Goal: Information Seeking & Learning: Learn about a topic

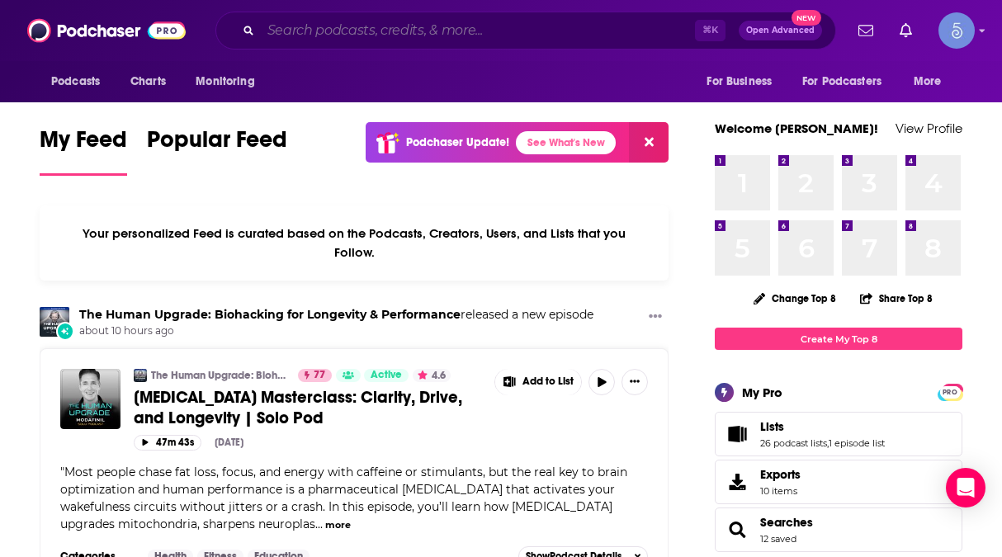
click at [445, 31] on input "Search podcasts, credits, & more..." at bounding box center [478, 30] width 434 height 26
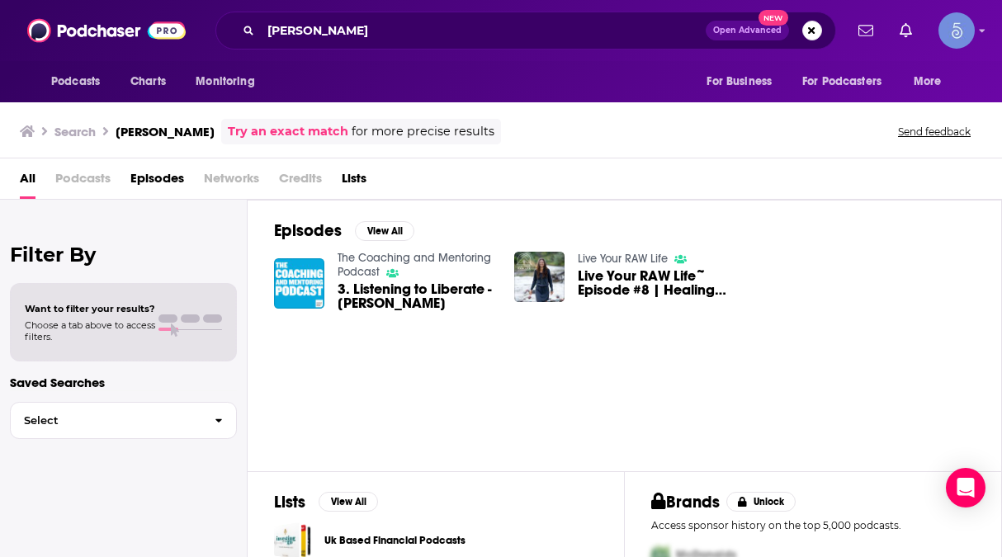
click at [78, 173] on span "Podcasts" at bounding box center [82, 182] width 55 height 34
click at [81, 179] on span "Podcasts" at bounding box center [82, 182] width 55 height 34
click at [24, 180] on span "All" at bounding box center [28, 182] width 16 height 34
click at [380, 24] on input "[PERSON_NAME]" at bounding box center [483, 30] width 445 height 26
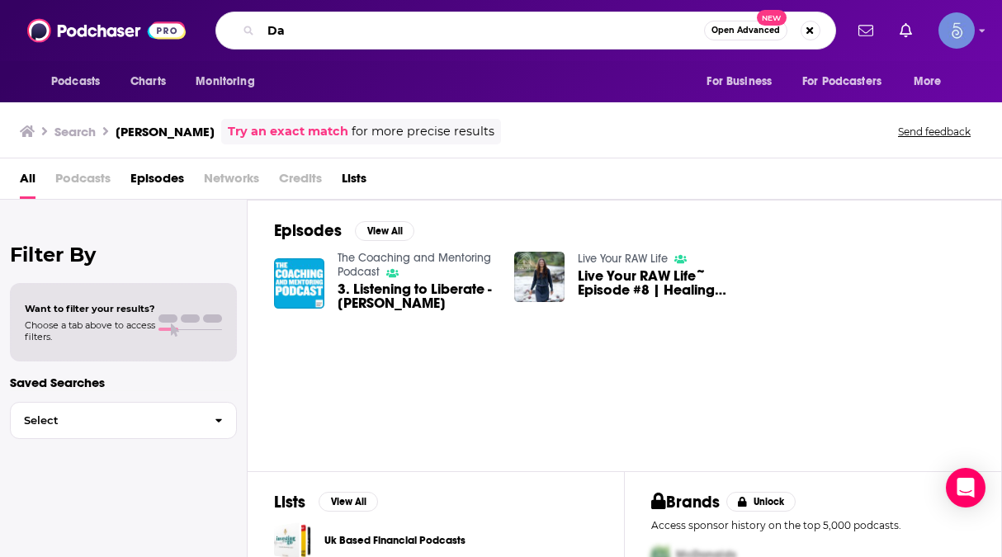
type input "D"
type input "The Human Upgrade"
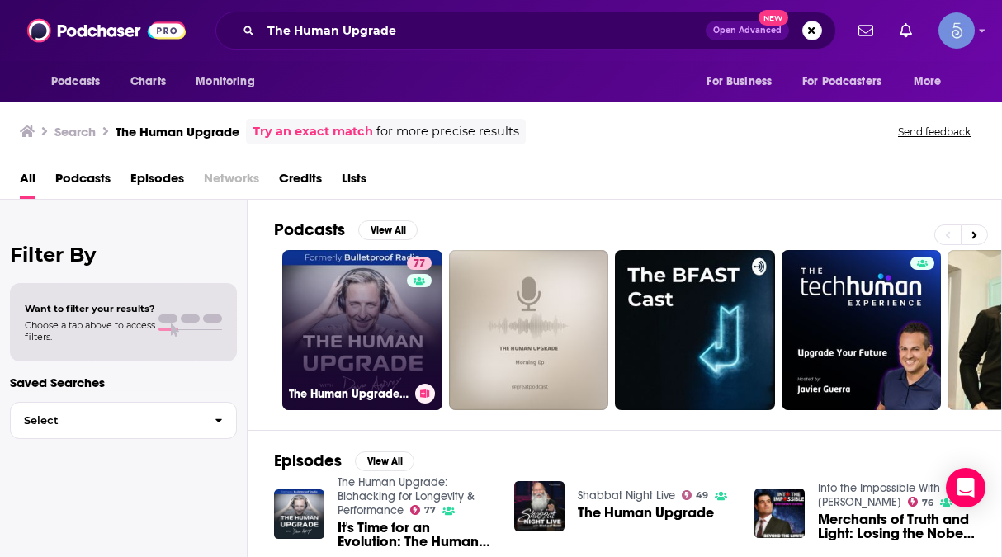
click at [407, 328] on div "77" at bounding box center [421, 320] width 29 height 127
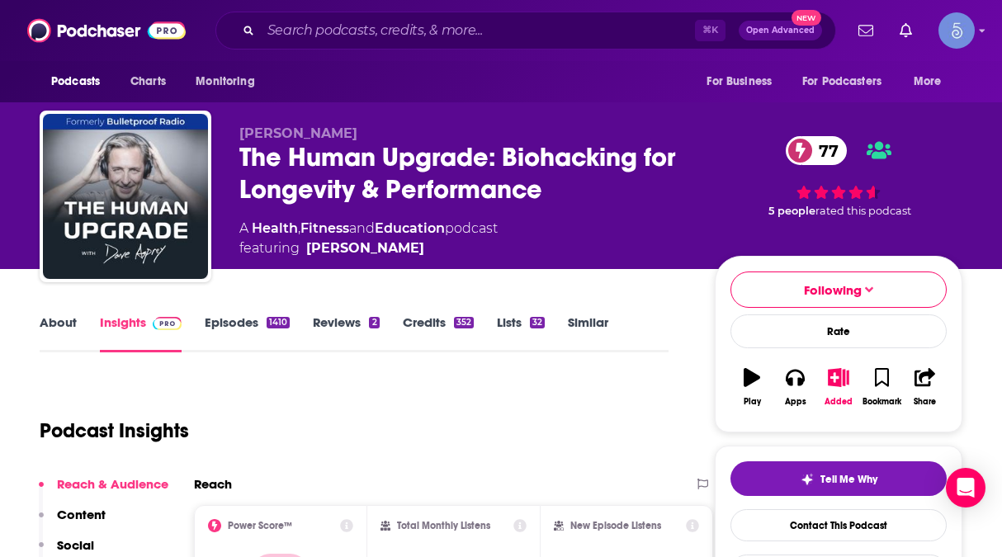
click at [246, 323] on link "Episodes 1410" at bounding box center [247, 333] width 85 height 38
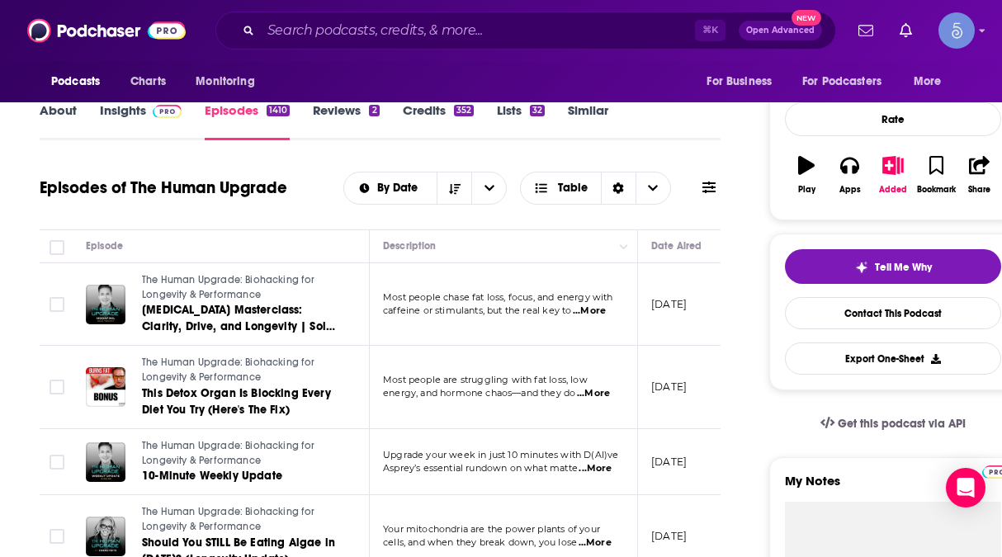
scroll to position [213, 0]
click at [705, 188] on icon at bounding box center [708, 186] width 13 height 13
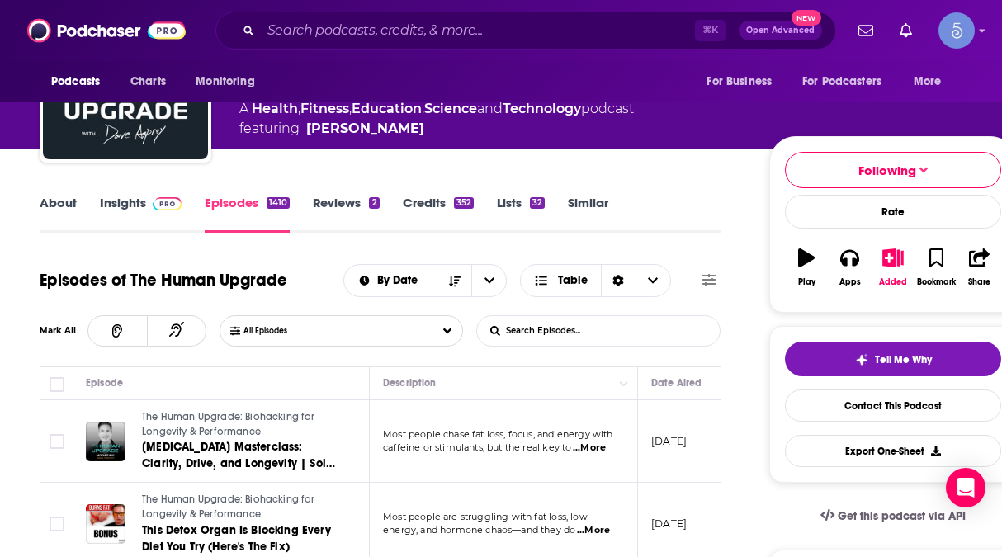
scroll to position [120, 0]
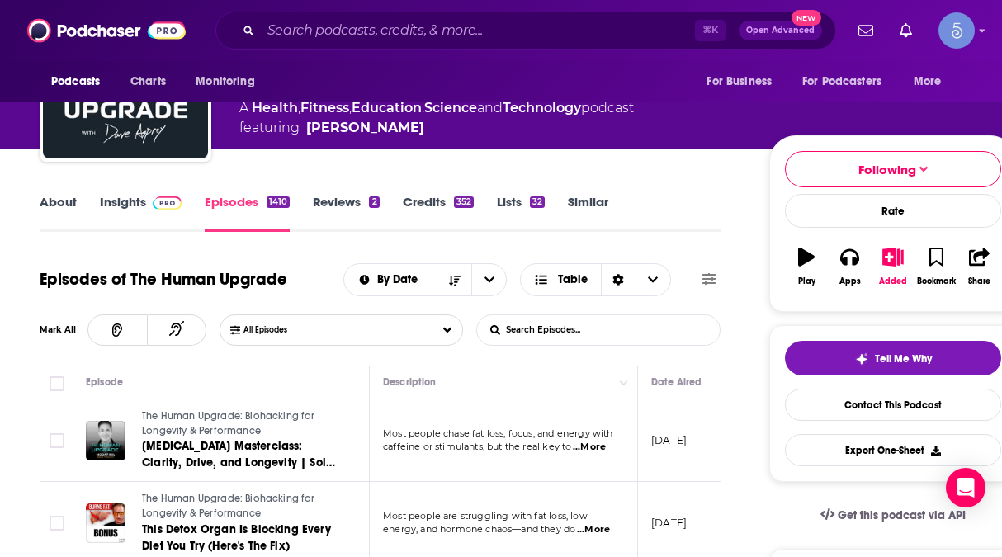
click at [710, 276] on icon at bounding box center [708, 278] width 13 height 13
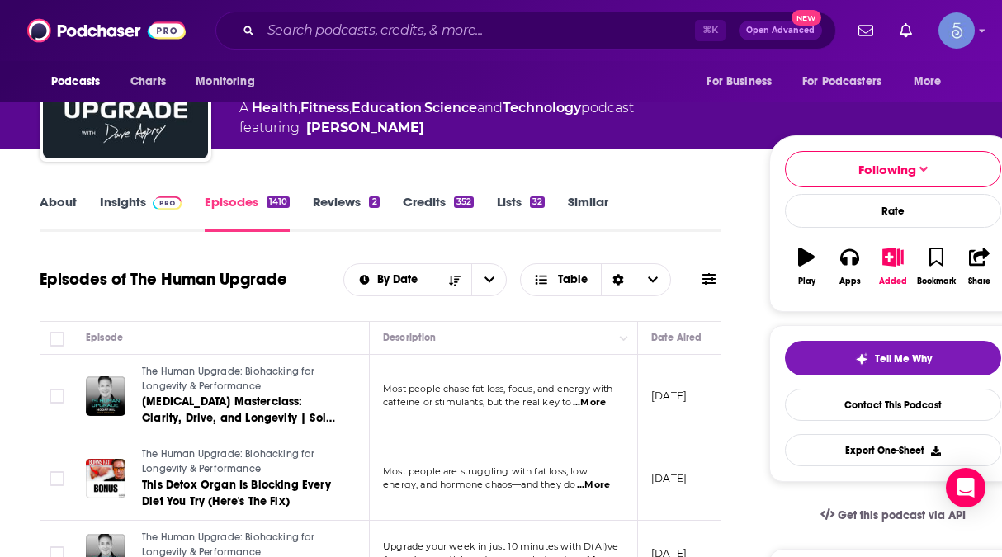
click at [710, 276] on icon at bounding box center [708, 278] width 13 height 13
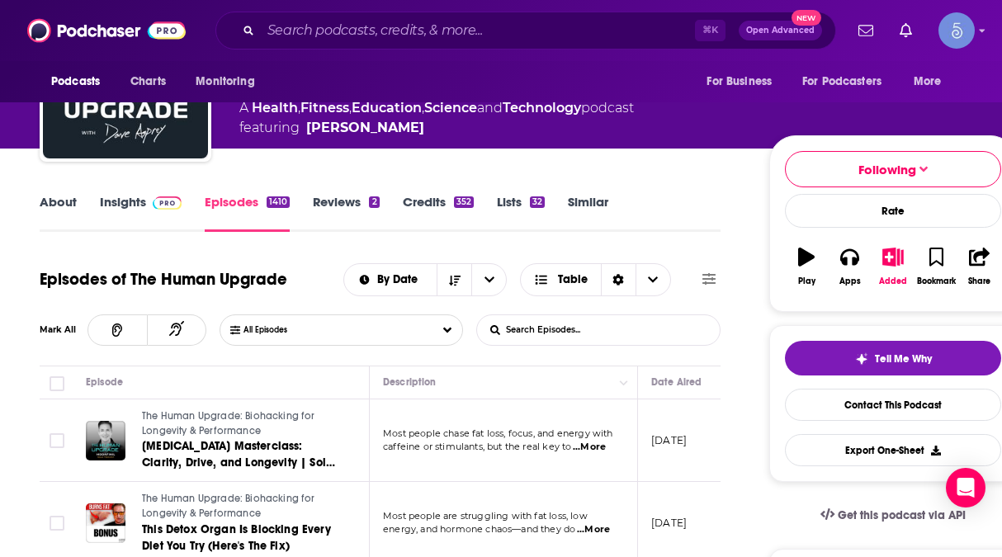
click at [599, 330] on input "List Search Input" at bounding box center [563, 330] width 172 height 30
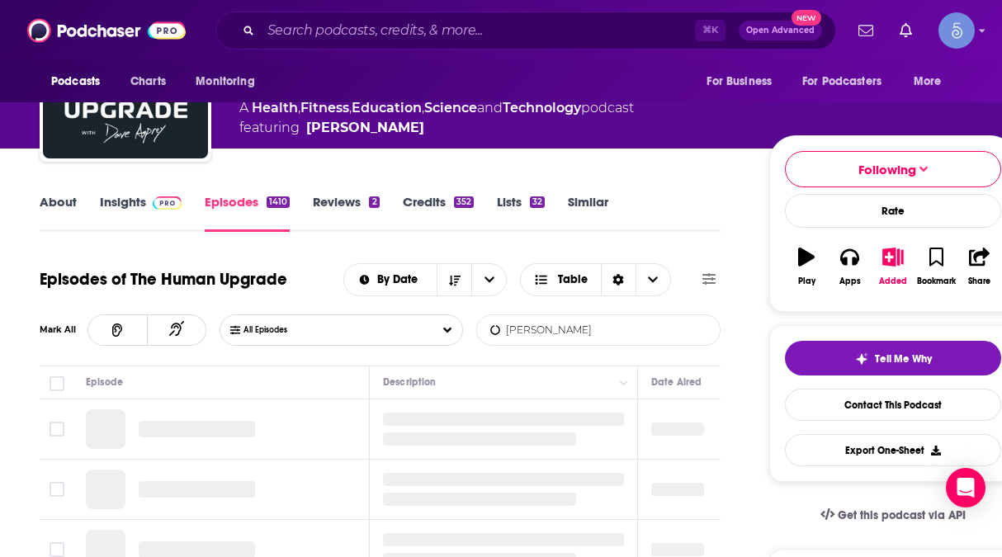
type input "[PERSON_NAME]"
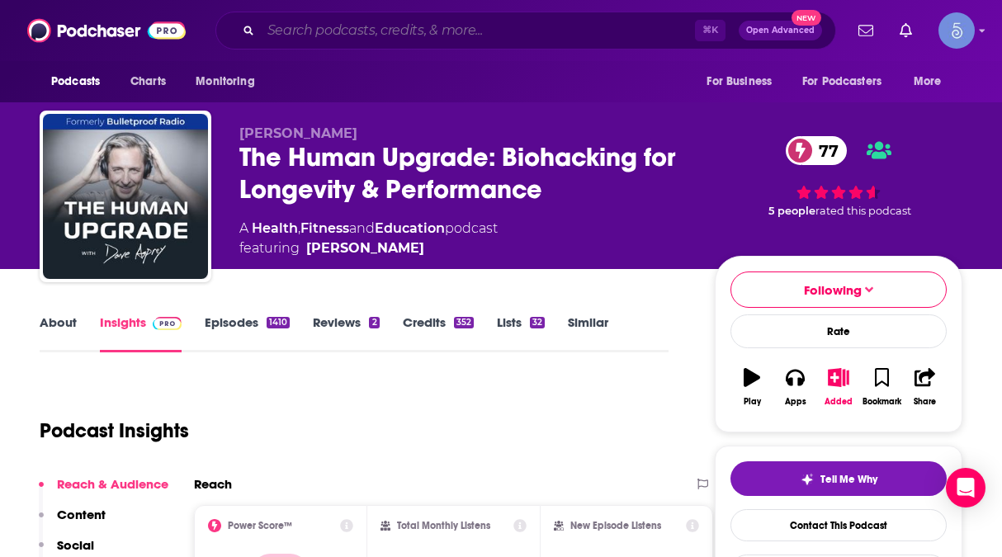
click at [321, 35] on input "Search podcasts, credits, & more..." at bounding box center [478, 30] width 434 height 26
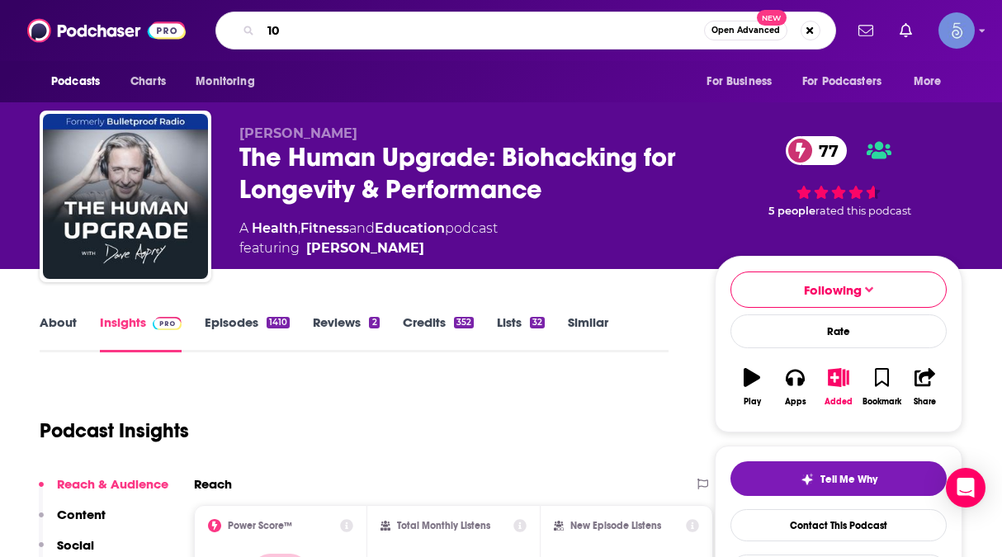
type input "1"
type input "The [PERSON_NAME] Podcast"
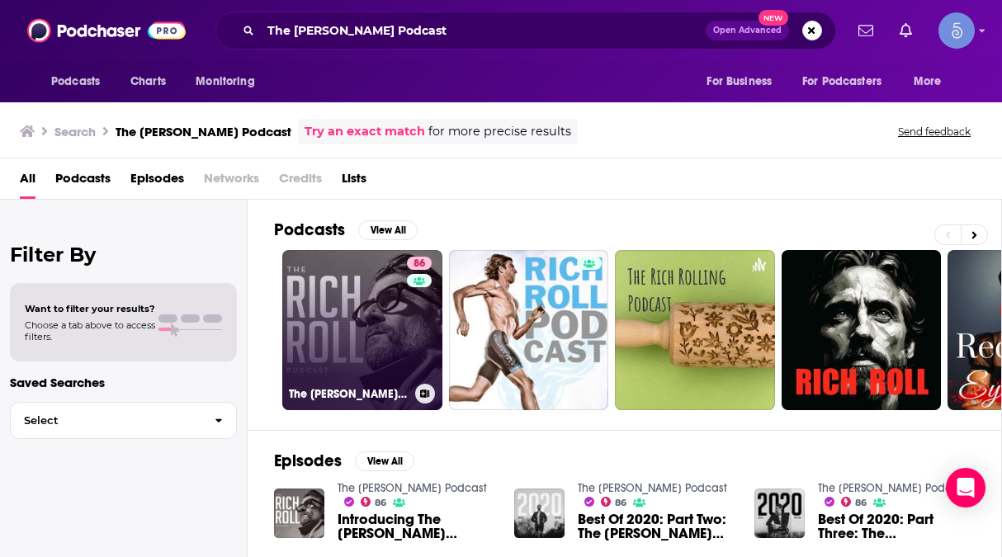
click at [328, 295] on link "86 The [PERSON_NAME] Podcast" at bounding box center [362, 330] width 160 height 160
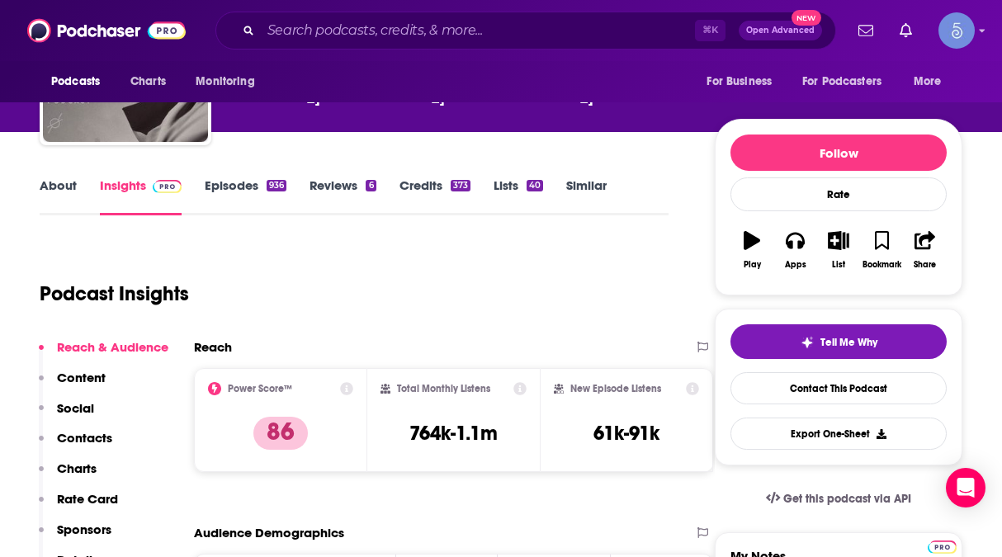
scroll to position [105, 0]
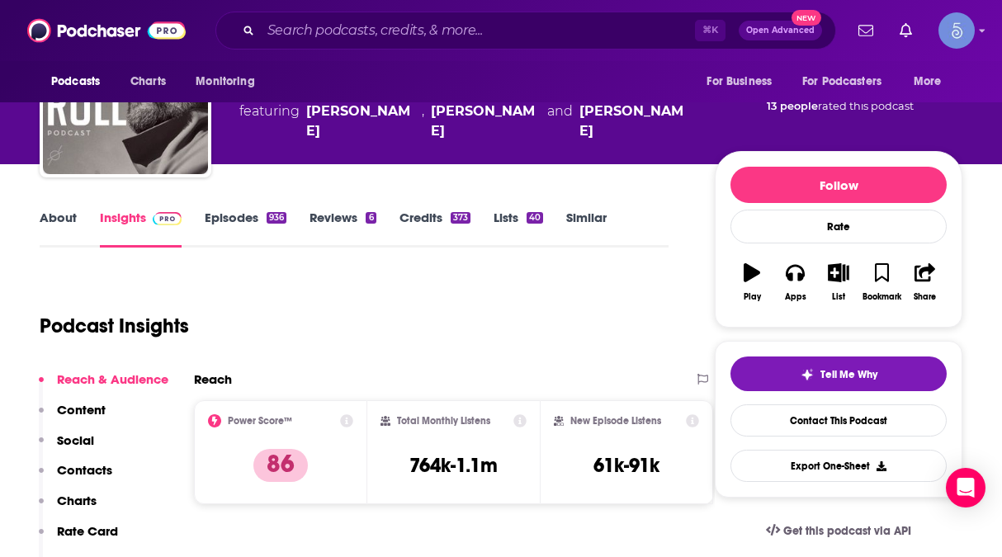
click at [232, 221] on link "Episodes 936" at bounding box center [246, 229] width 82 height 38
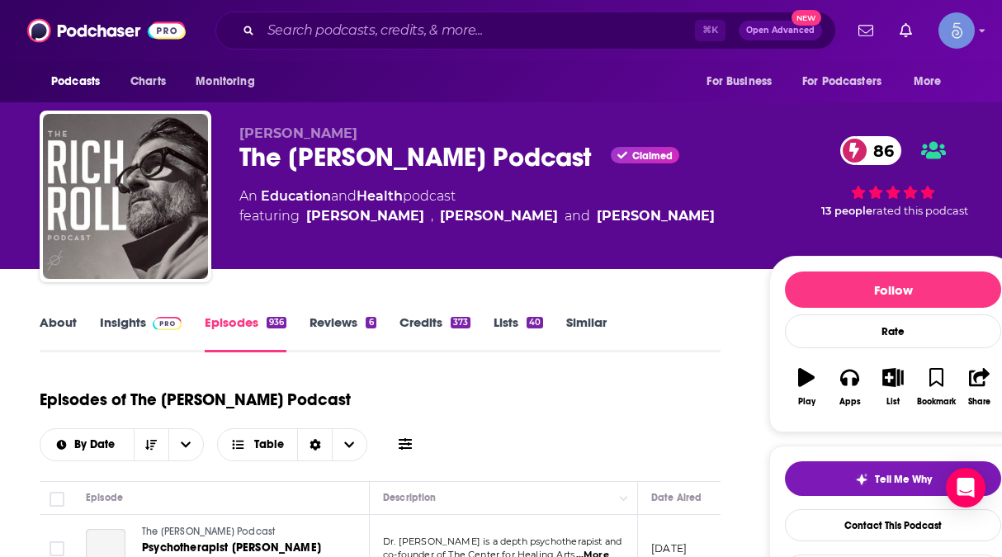
scroll to position [166, 0]
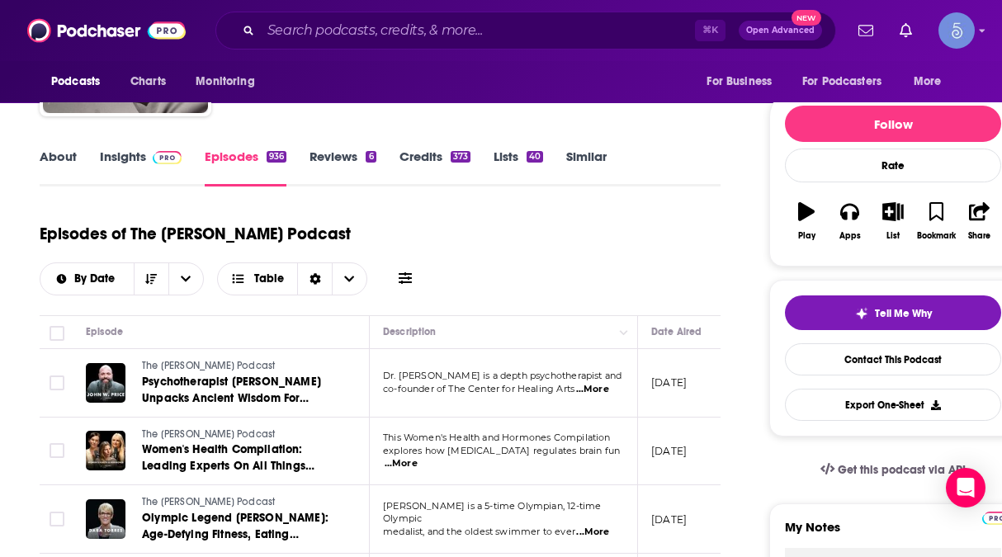
click at [412, 271] on icon at bounding box center [405, 277] width 13 height 13
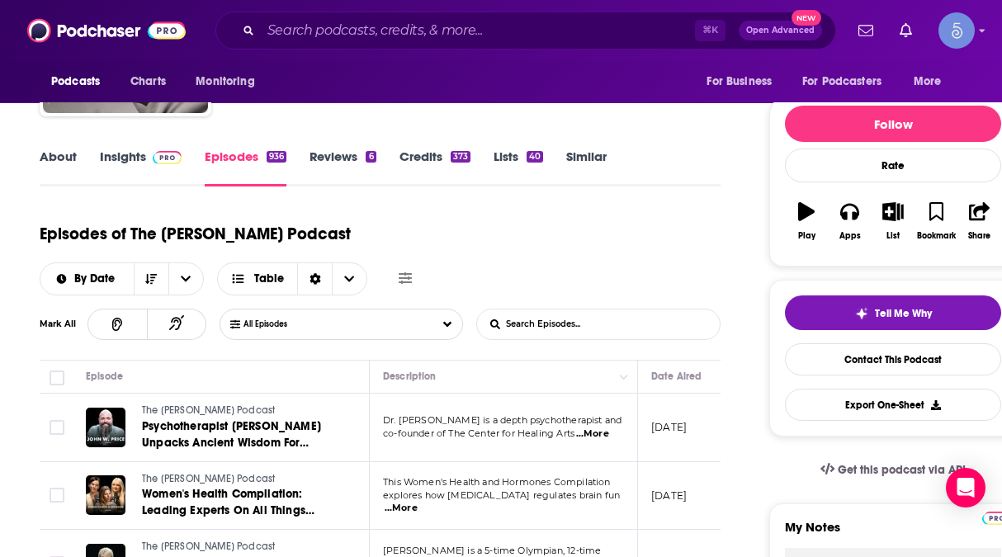
click at [545, 309] on input "List Search Input" at bounding box center [563, 324] width 172 height 30
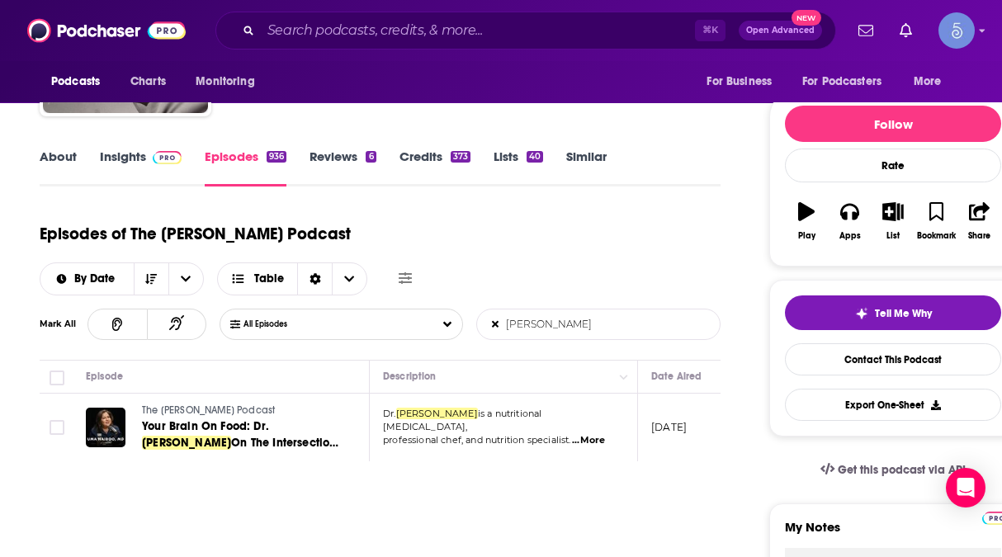
type input "[PERSON_NAME]"
click at [409, 22] on input "Search podcasts, credits, & more..." at bounding box center [478, 30] width 434 height 26
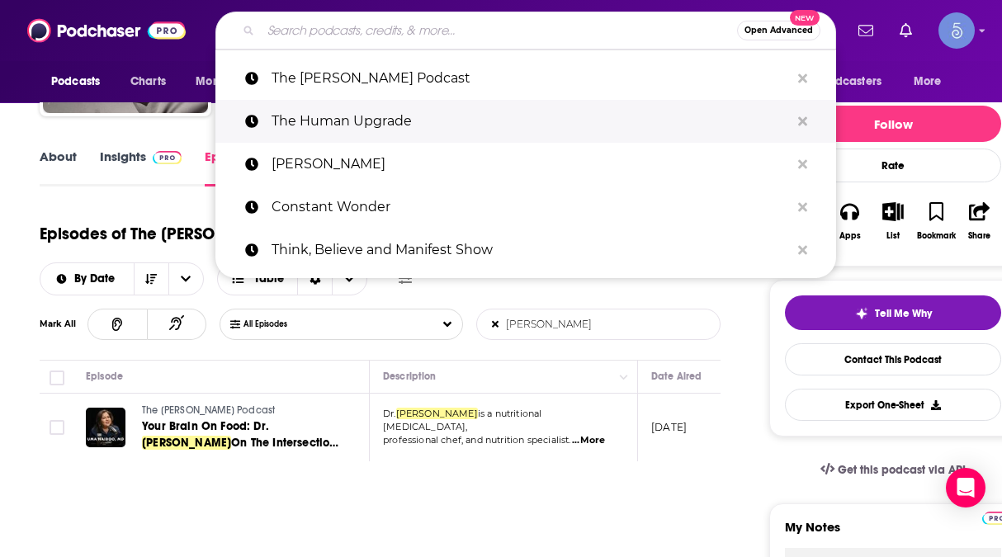
click at [383, 118] on p "The Human Upgrade" at bounding box center [530, 121] width 518 height 43
